Goal: Task Accomplishment & Management: Manage account settings

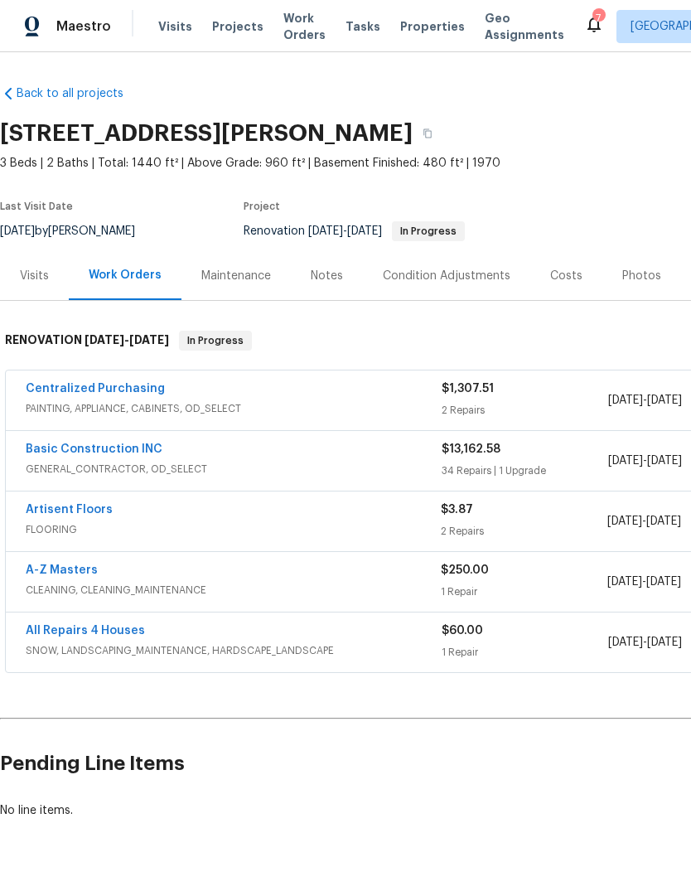
click at [417, 30] on span "Properties" at bounding box center [432, 26] width 65 height 17
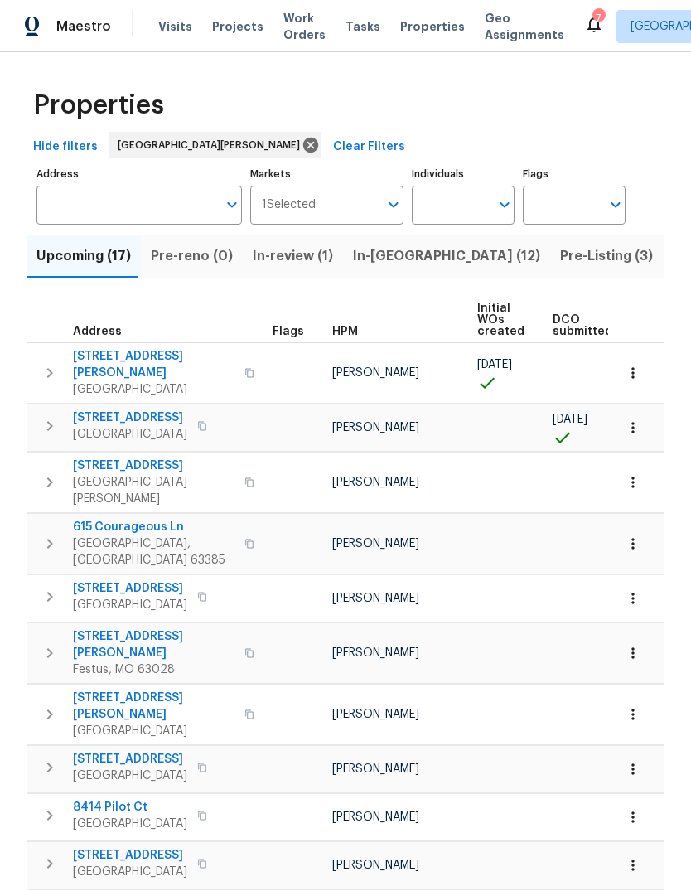
click at [560, 264] on span "Pre-Listing (3)" at bounding box center [606, 256] width 93 height 23
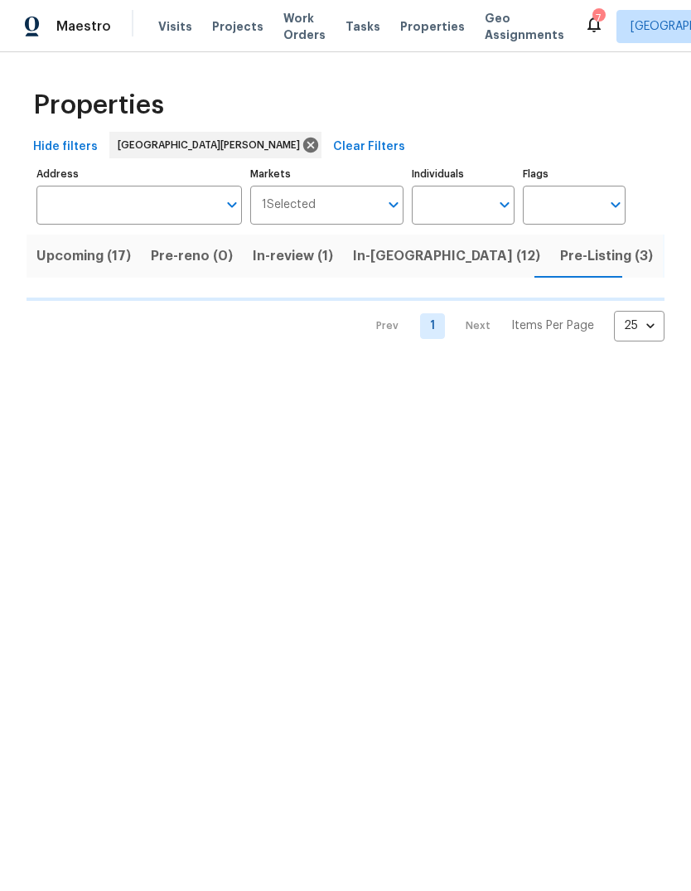
click at [627, 253] on span "Listed (33)" at bounding box center [662, 256] width 70 height 23
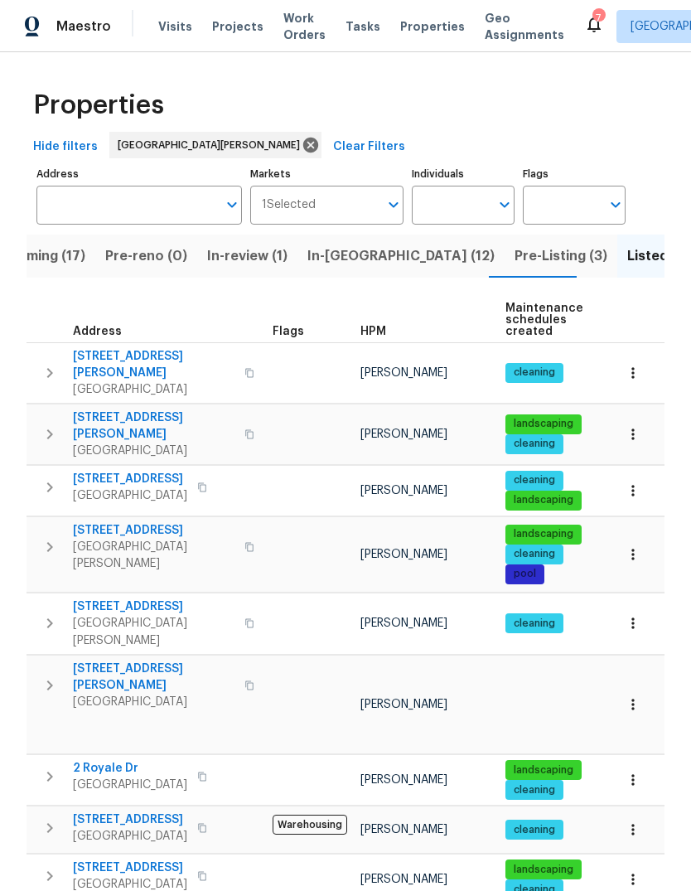
click at [381, 335] on span "HPM" at bounding box center [374, 332] width 26 height 12
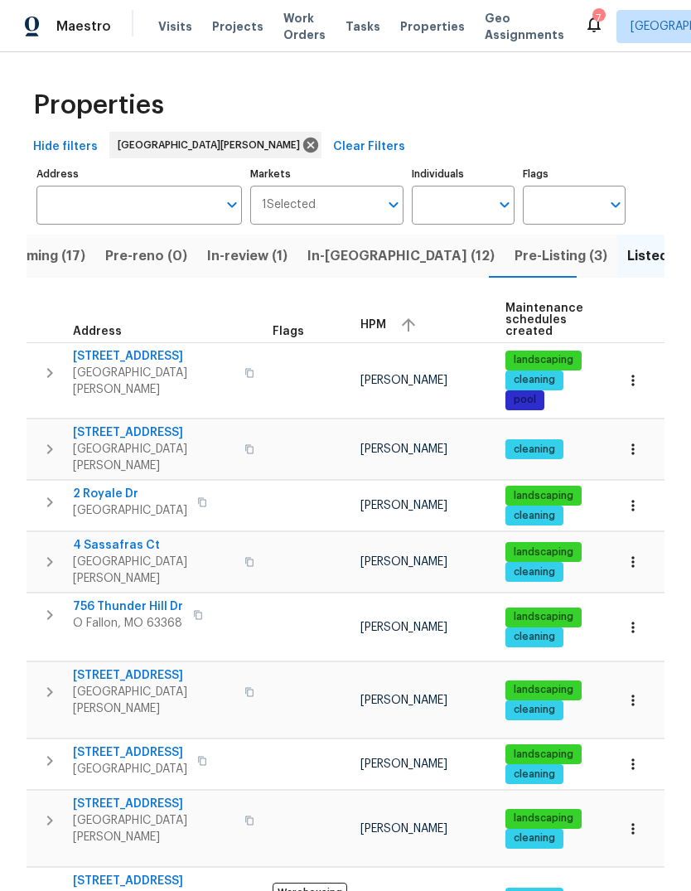
click at [385, 332] on div "HPM" at bounding box center [427, 324] width 132 height 25
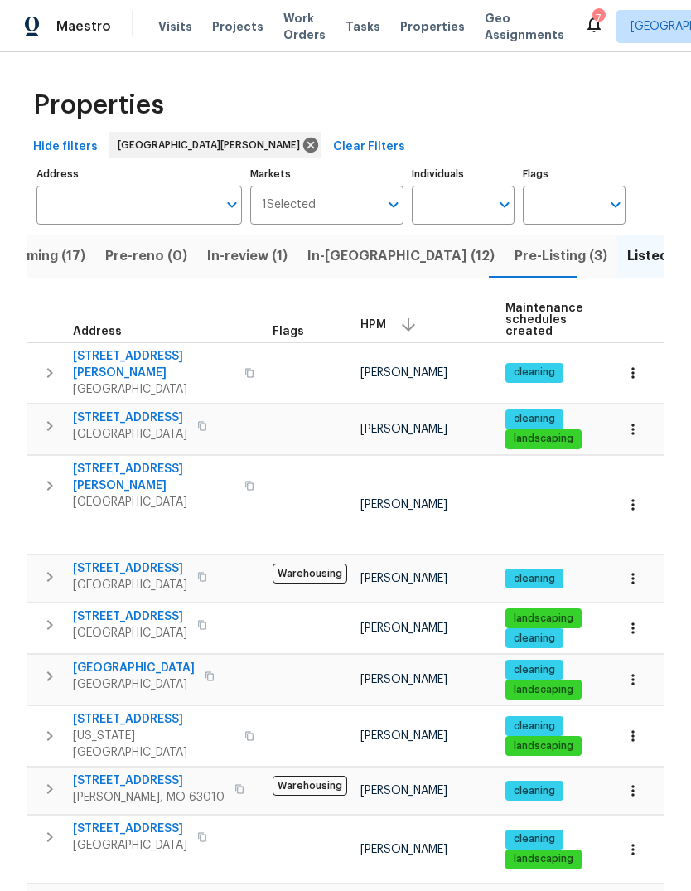
click at [359, 264] on span "In-[GEOGRAPHIC_DATA] (12)" at bounding box center [401, 256] width 187 height 23
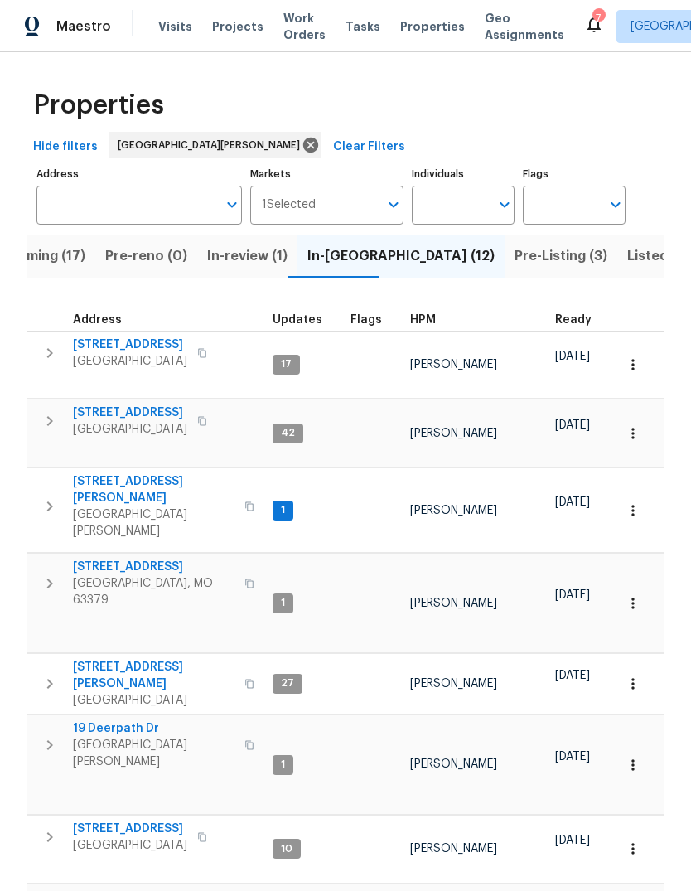
click at [369, 326] on span "Flags" at bounding box center [366, 320] width 31 height 12
click at [446, 318] on button "button" at bounding box center [448, 319] width 5 height 5
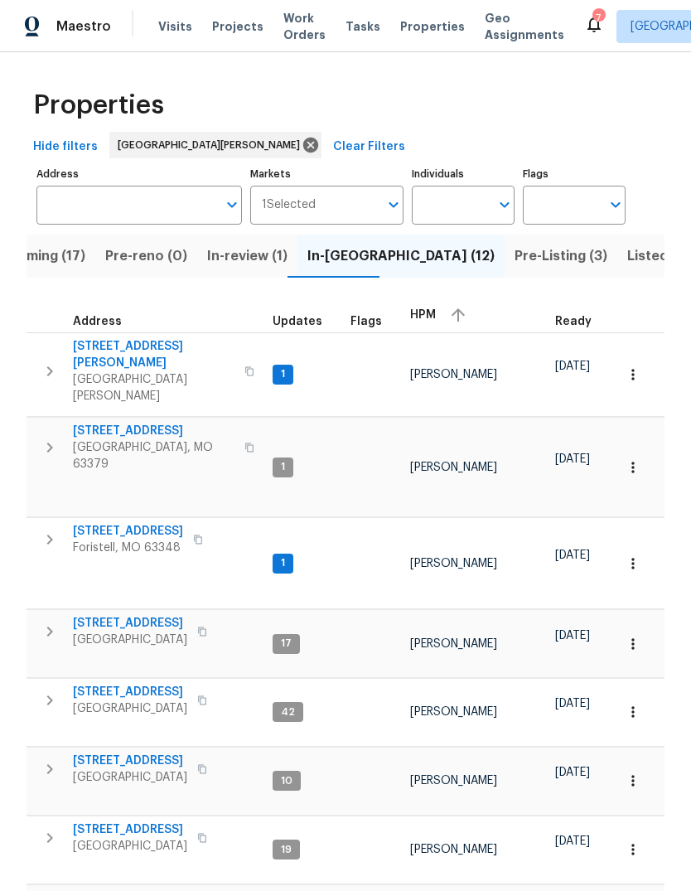
click at [432, 312] on div "HPM" at bounding box center [476, 315] width 132 height 25
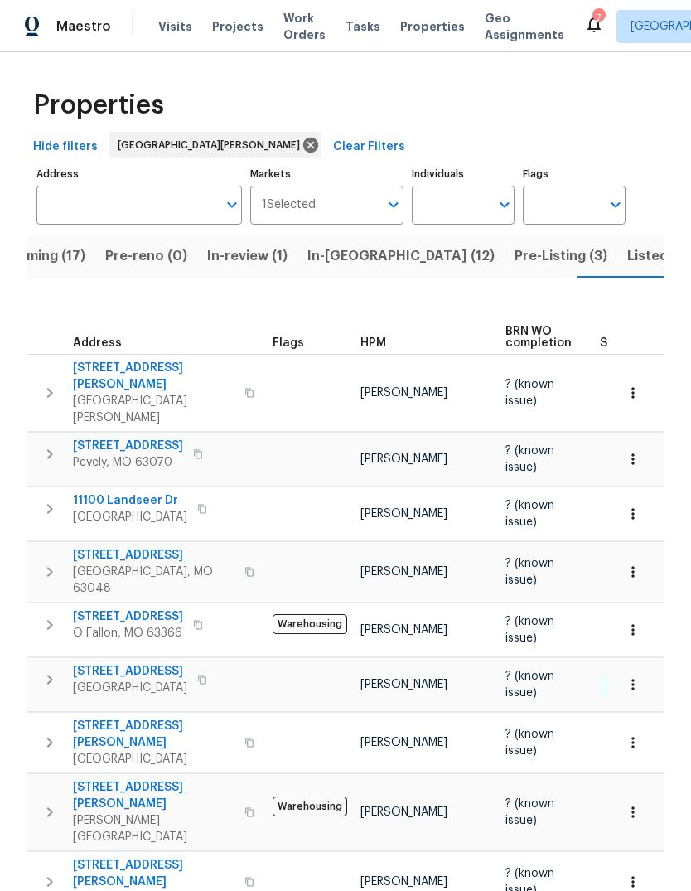
click at [618, 269] on button "Listed (33)" at bounding box center [663, 256] width 90 height 43
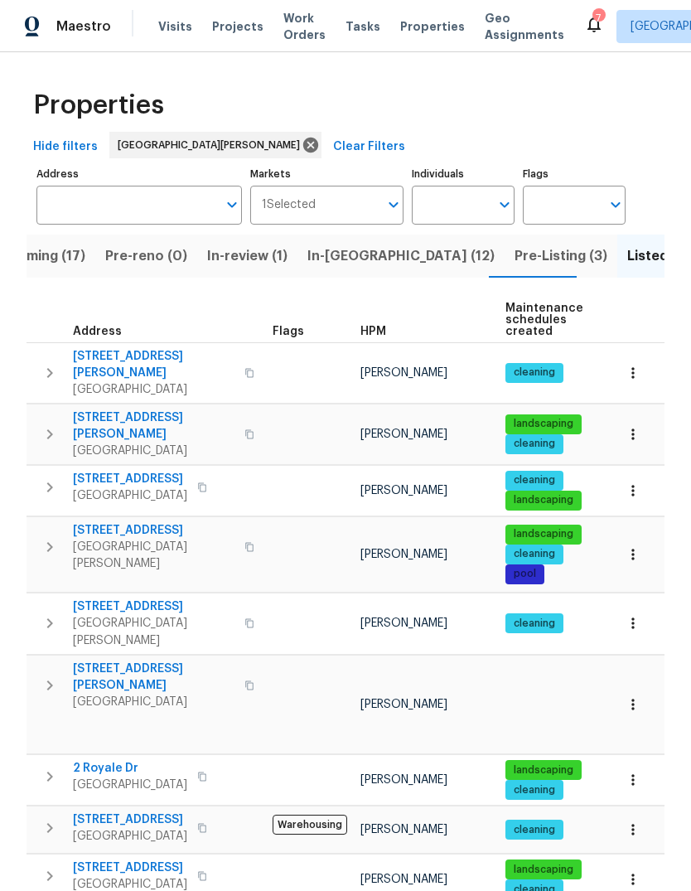
click at [380, 330] on span "HPM" at bounding box center [374, 332] width 26 height 12
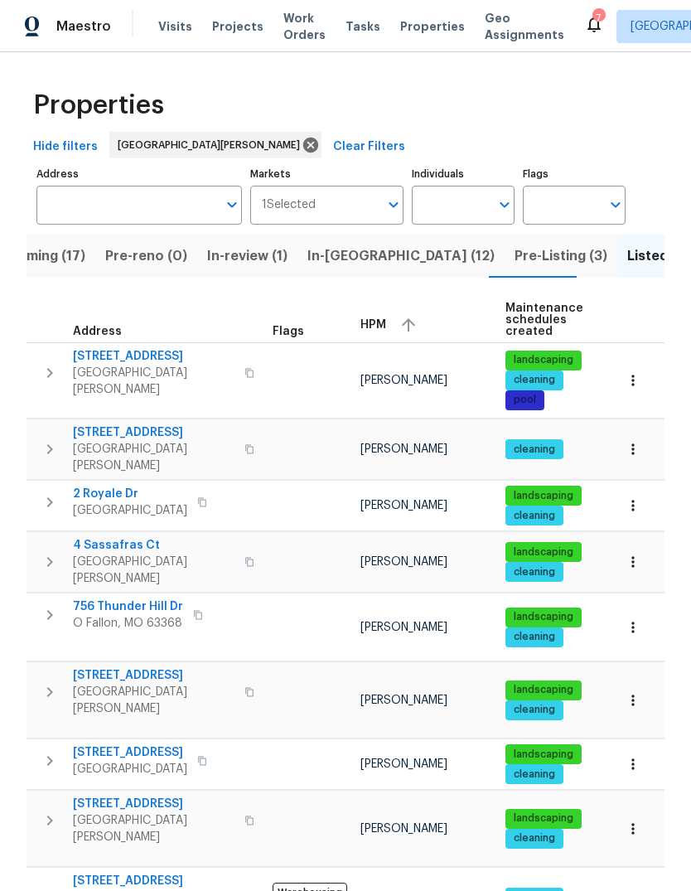
click at [375, 335] on div "HPM" at bounding box center [427, 324] width 132 height 25
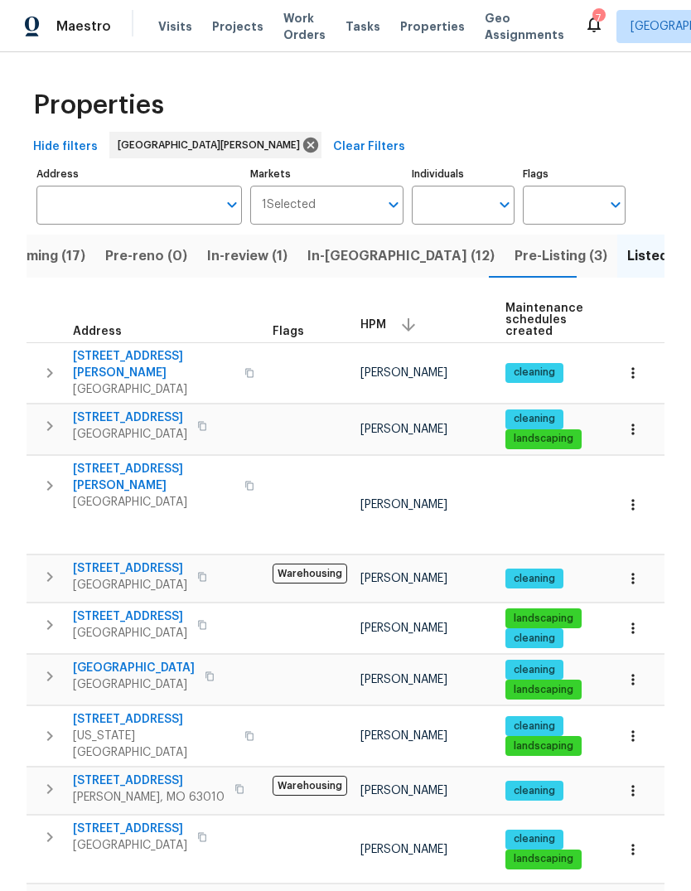
scroll to position [13, 0]
click at [355, 268] on span "In-[GEOGRAPHIC_DATA] (12)" at bounding box center [401, 256] width 187 height 23
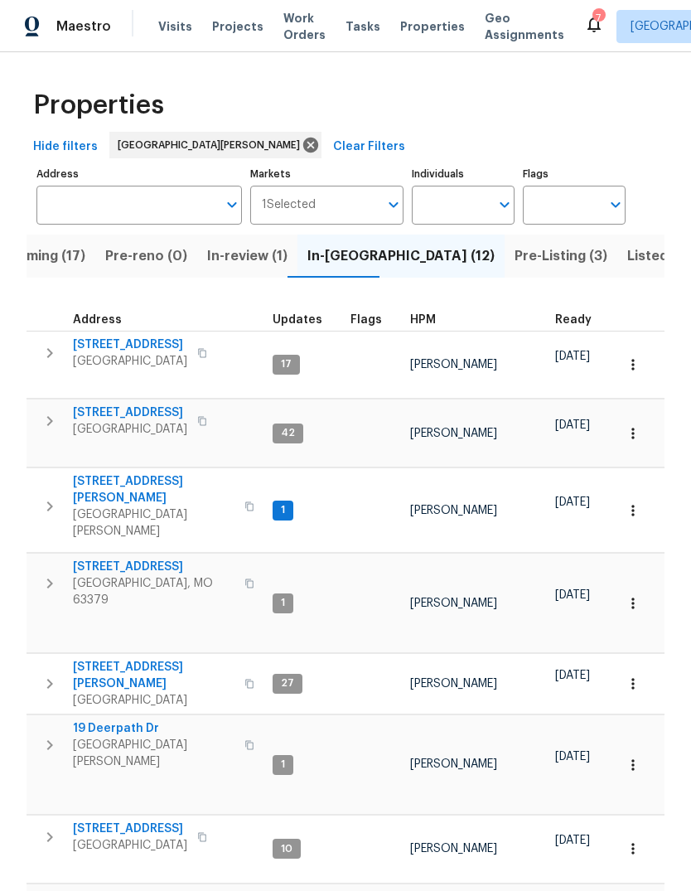
click at [424, 323] on span "HPM" at bounding box center [423, 320] width 26 height 12
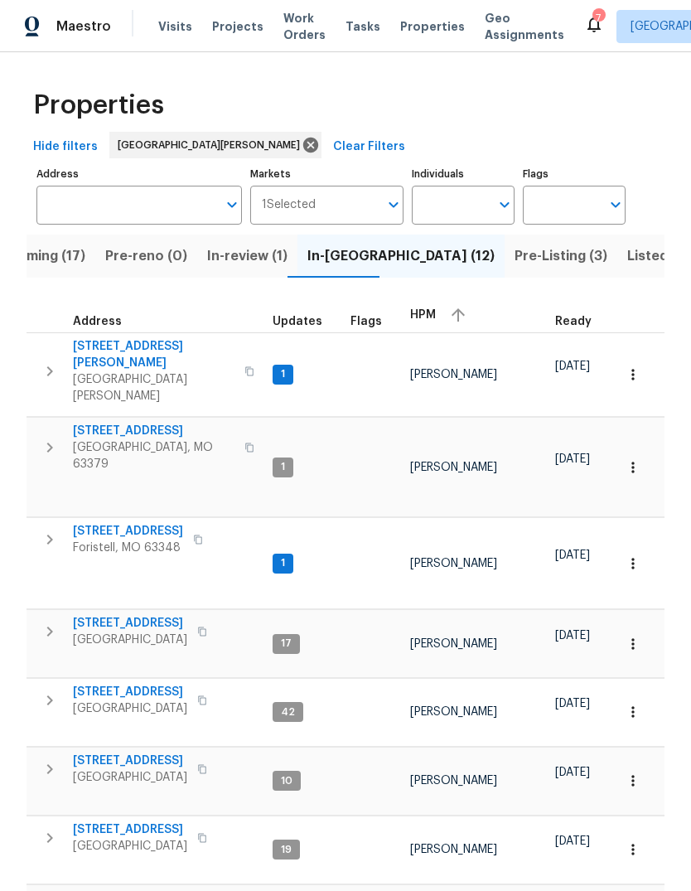
click at [430, 319] on span "HPM" at bounding box center [423, 315] width 26 height 12
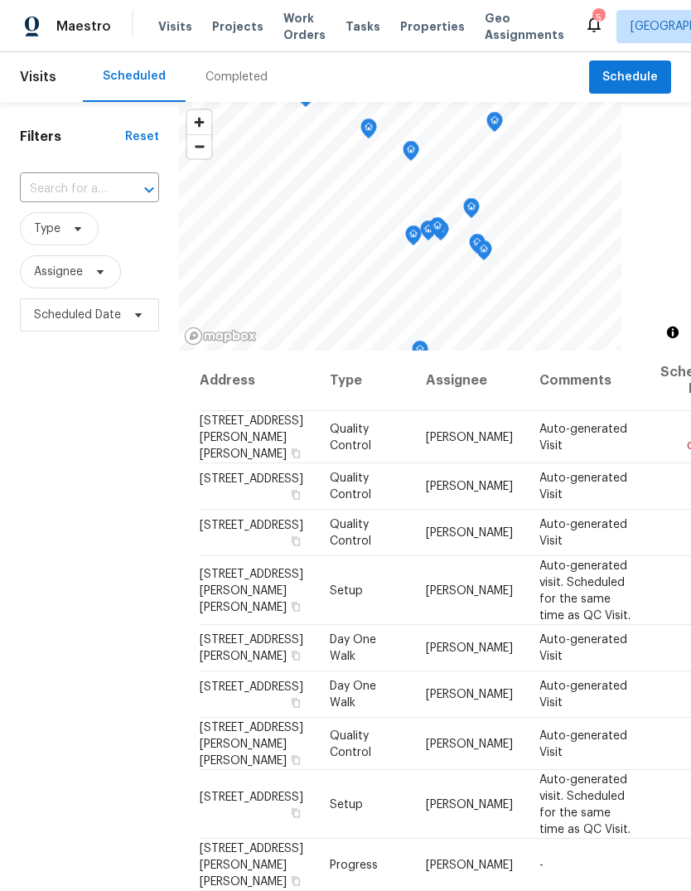
click at [93, 190] on input "text" at bounding box center [66, 190] width 93 height 26
type input "9418"
click at [101, 239] on li "9418 Crestwood Manor Dr, Saint Louis, MO 63126" at bounding box center [88, 227] width 138 height 27
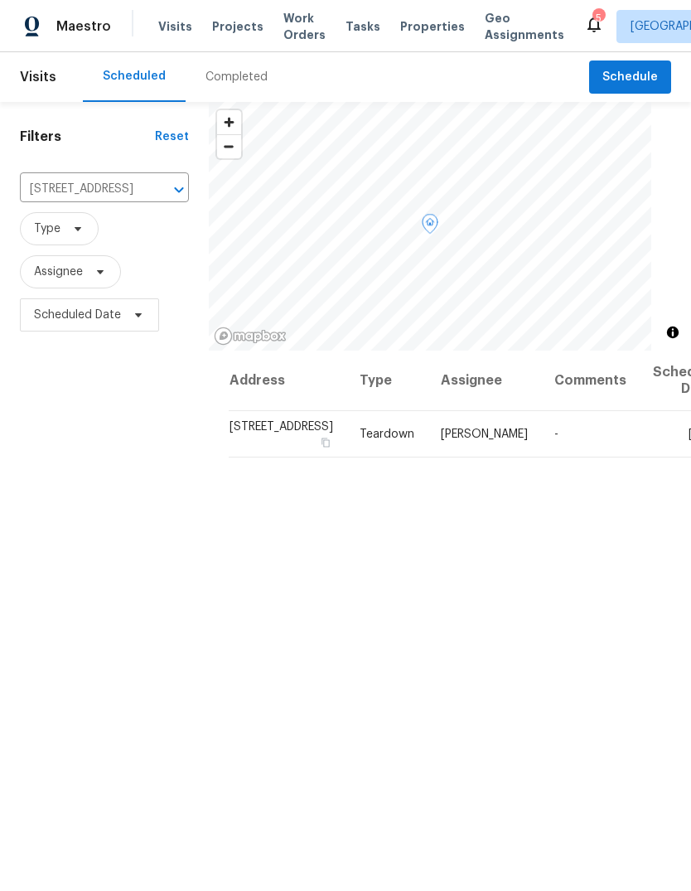
click at [0, 0] on span at bounding box center [0, 0] width 0 height 0
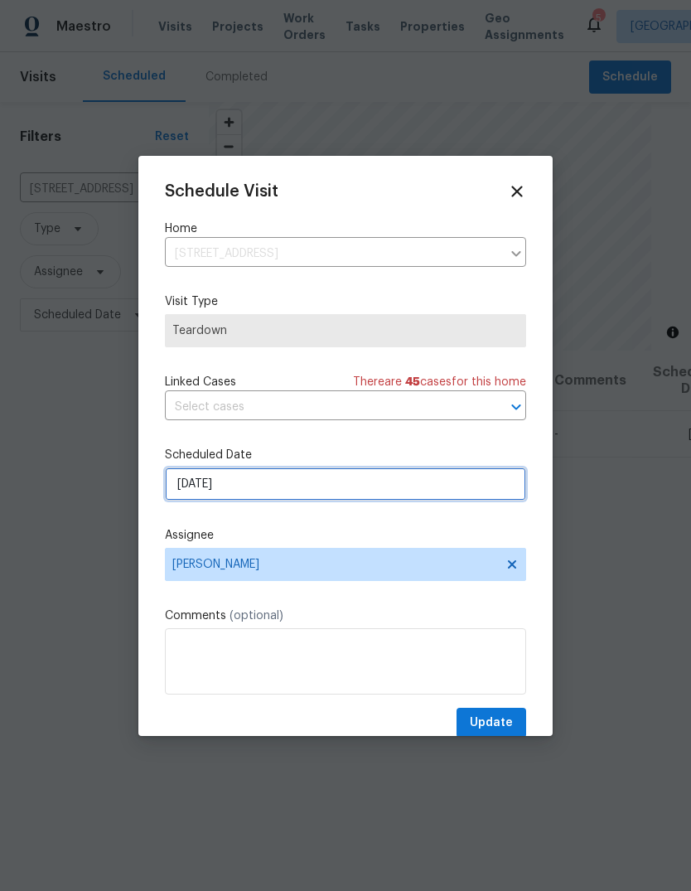
click at [450, 489] on input "9/21/2025" at bounding box center [345, 483] width 361 height 33
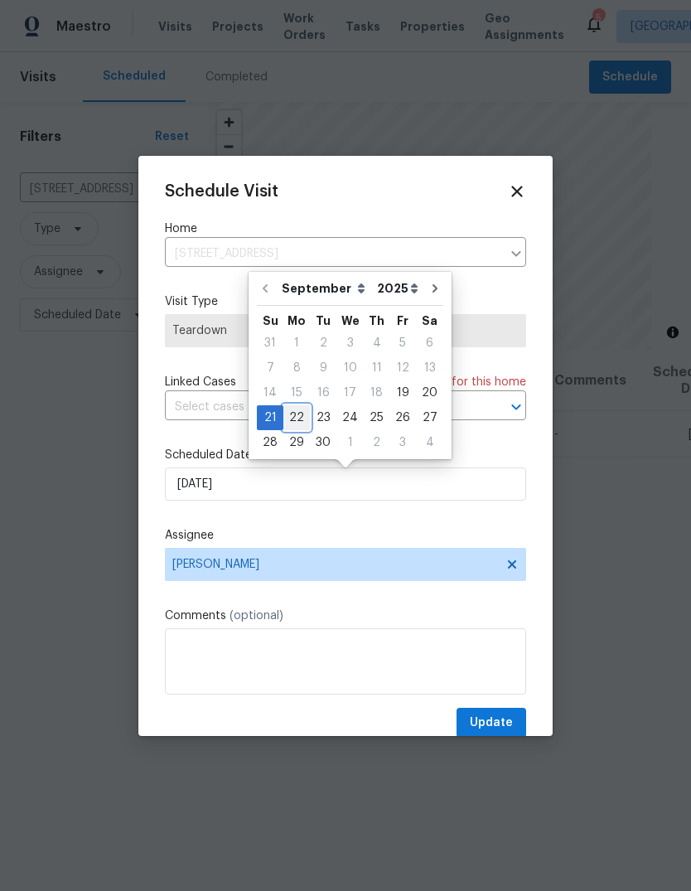
click at [300, 415] on div "22" at bounding box center [296, 417] width 27 height 23
type input "9/22/2025"
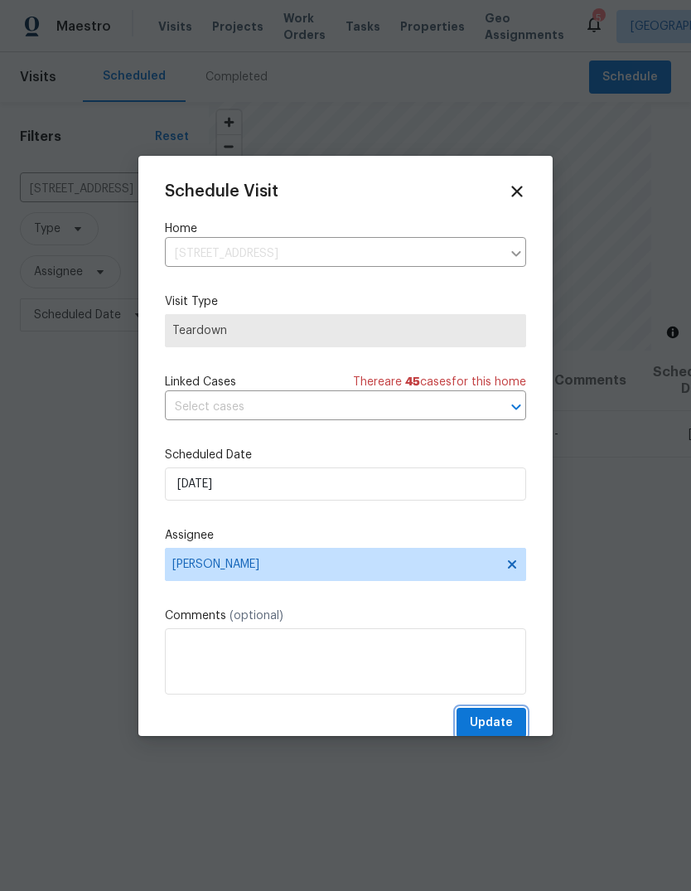
click at [511, 732] on span "Update" at bounding box center [491, 723] width 43 height 21
